Goal: Check status: Check status

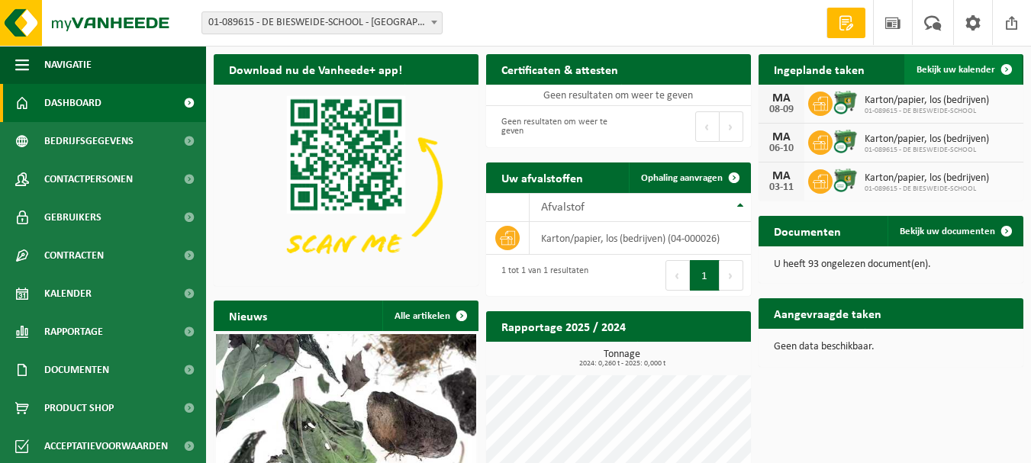
click at [938, 69] on span "Bekijk uw kalender" at bounding box center [955, 70] width 79 height 10
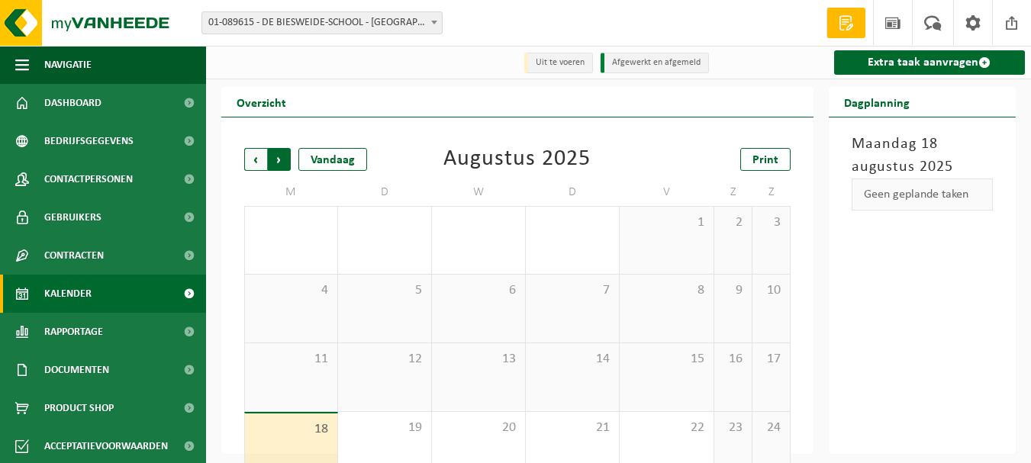
click at [251, 157] on span "Vorige" at bounding box center [255, 159] width 23 height 23
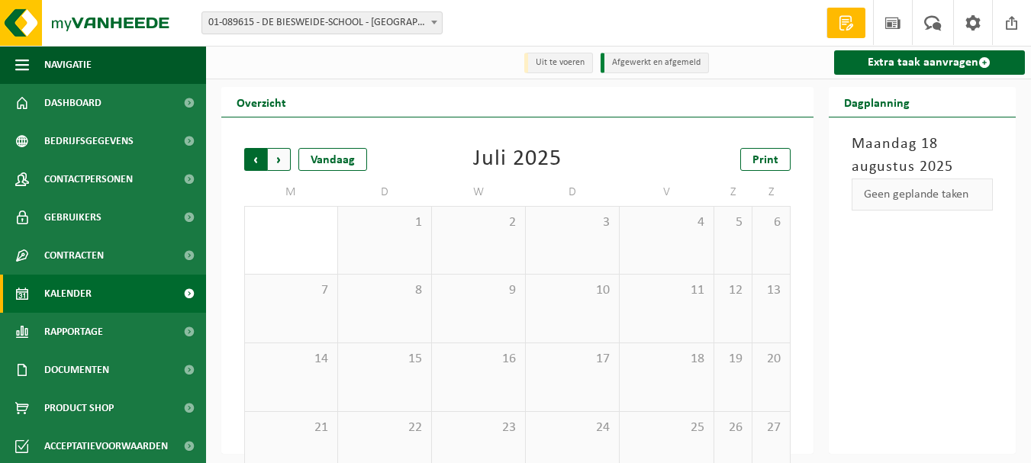
click at [276, 169] on span "Volgende" at bounding box center [279, 159] width 23 height 23
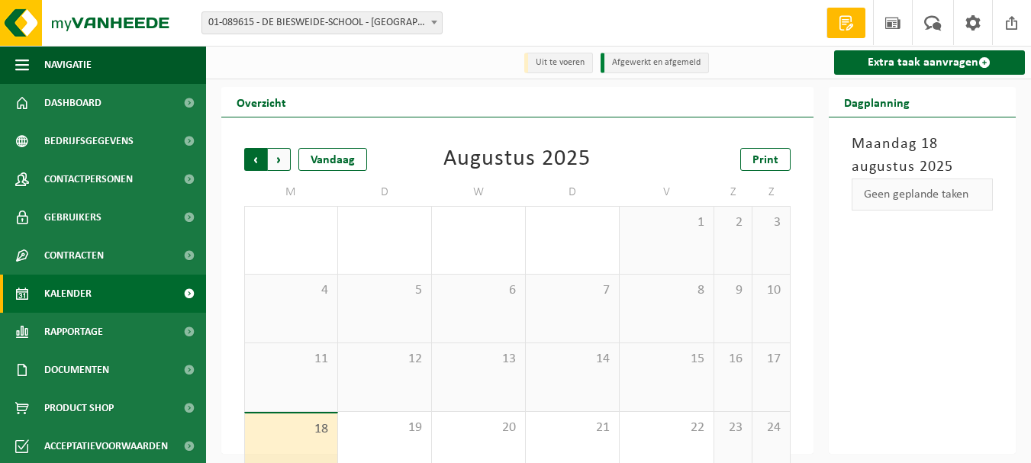
click at [280, 165] on span "Volgende" at bounding box center [279, 159] width 23 height 23
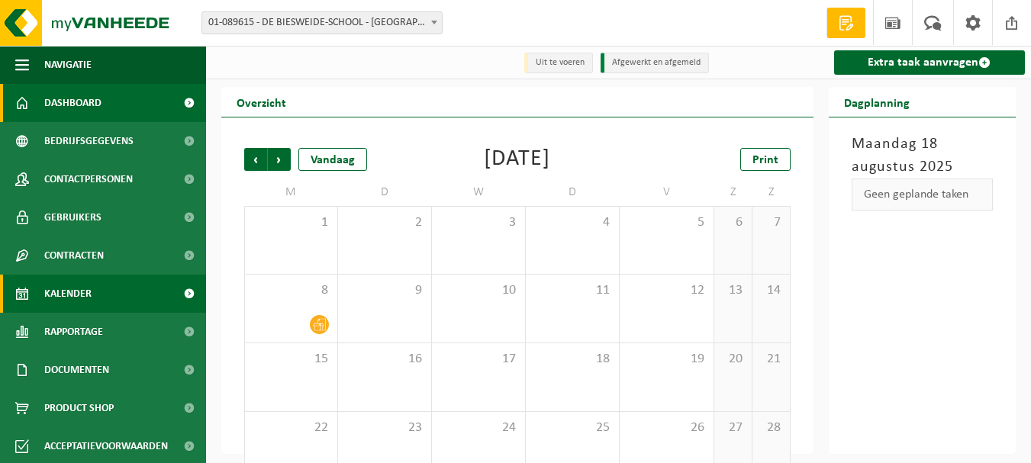
click at [77, 116] on span "Dashboard" at bounding box center [72, 103] width 57 height 38
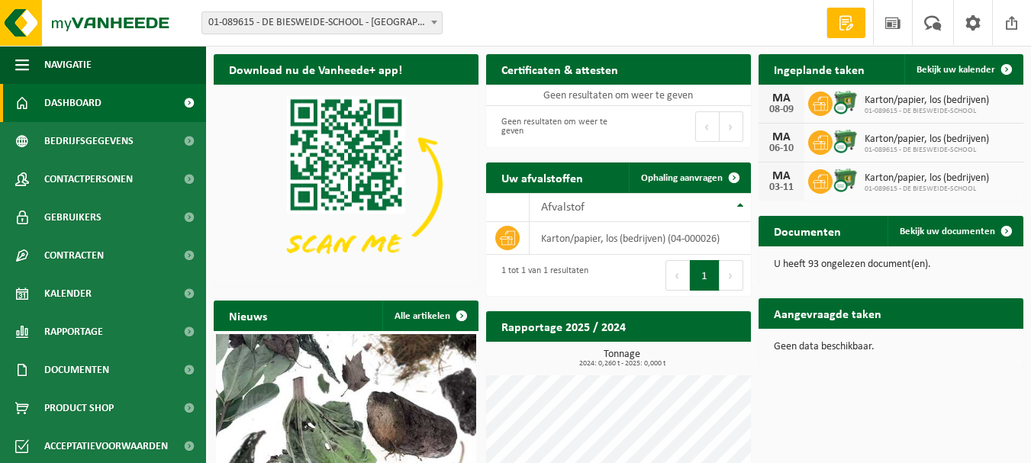
scroll to position [152, 0]
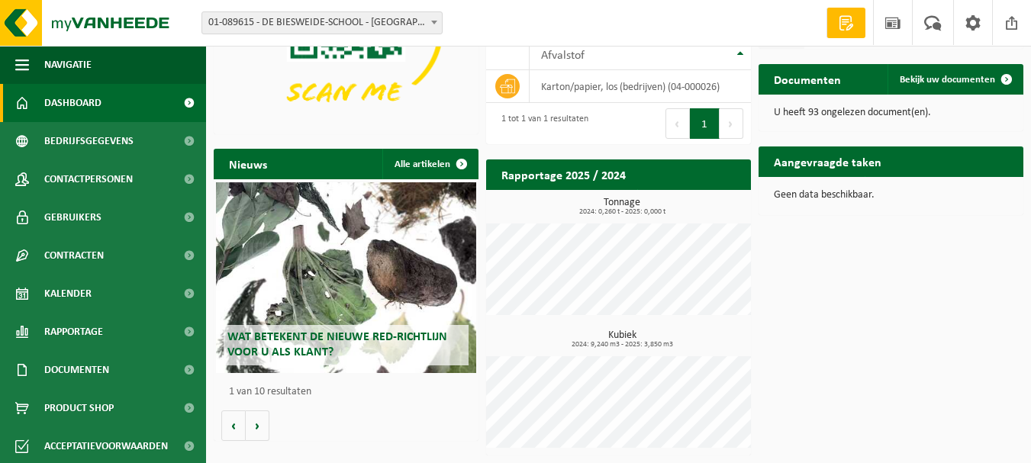
click at [78, 104] on span "Dashboard" at bounding box center [72, 103] width 57 height 38
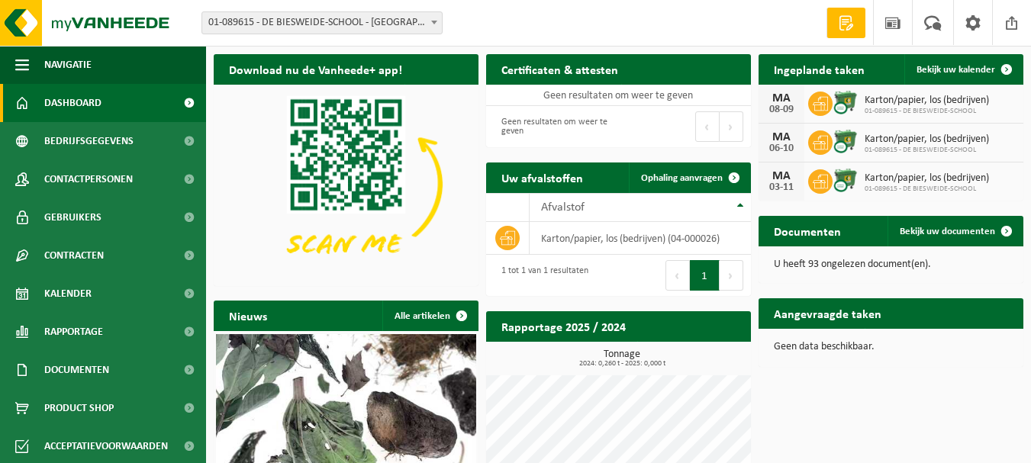
click at [69, 105] on span "Dashboard" at bounding box center [72, 103] width 57 height 38
click at [70, 92] on span "Dashboard" at bounding box center [72, 103] width 57 height 38
click at [938, 74] on span "Bekijk uw kalender" at bounding box center [955, 70] width 79 height 10
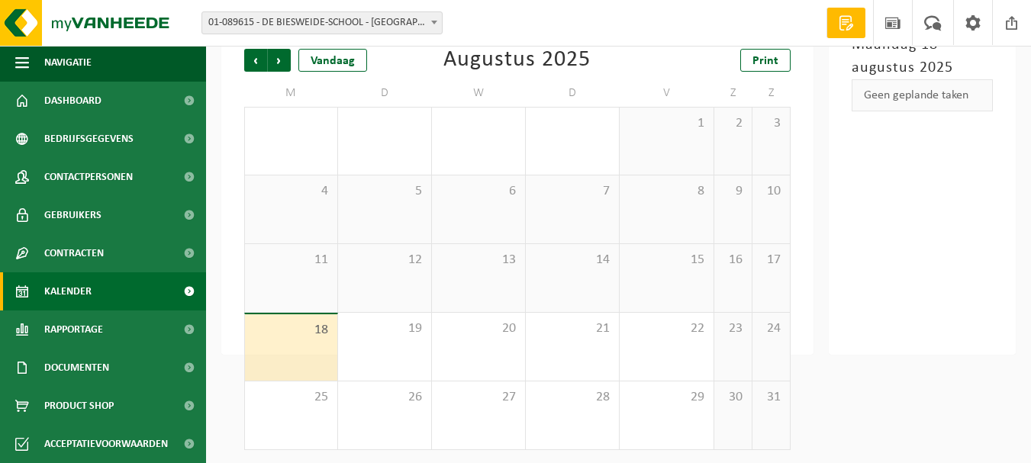
scroll to position [102, 0]
click at [285, 341] on div "18" at bounding box center [291, 345] width 92 height 66
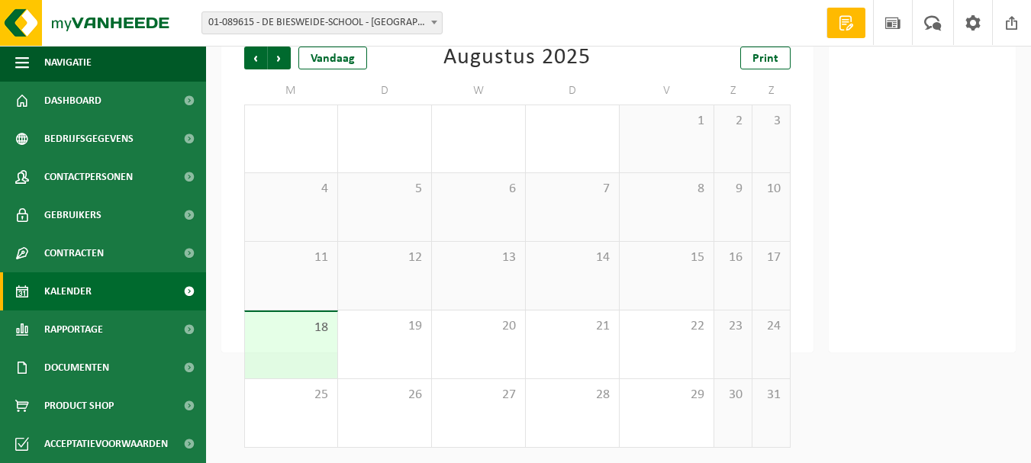
click at [290, 339] on div "18" at bounding box center [291, 345] width 92 height 66
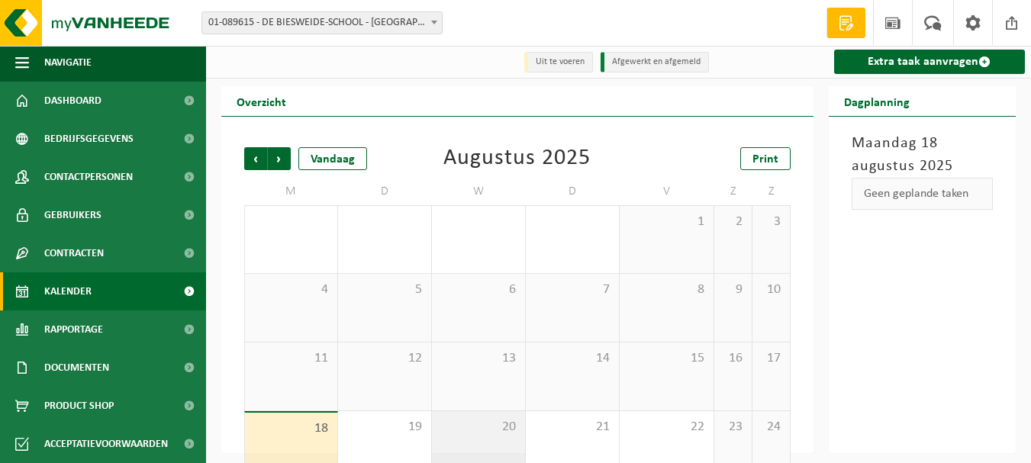
scroll to position [0, 0]
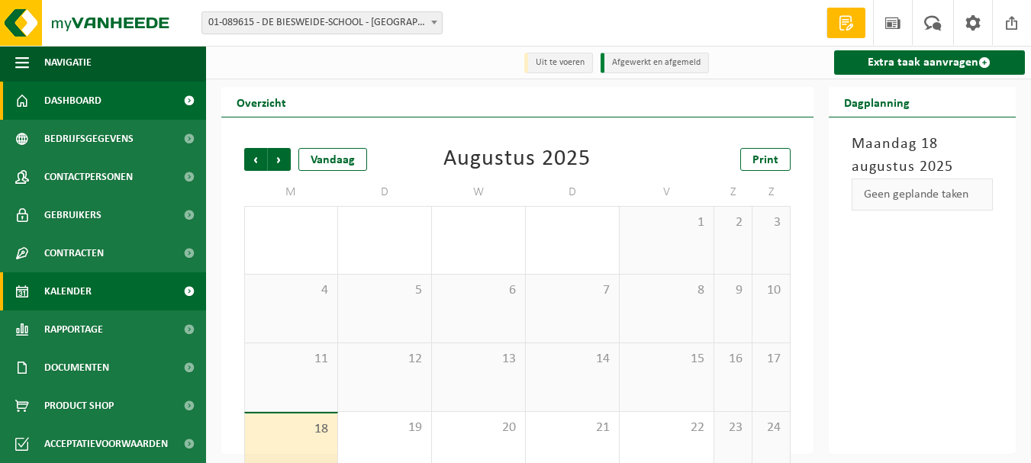
click at [93, 98] on span "Dashboard" at bounding box center [72, 101] width 57 height 38
